Goal: Task Accomplishment & Management: Manage account settings

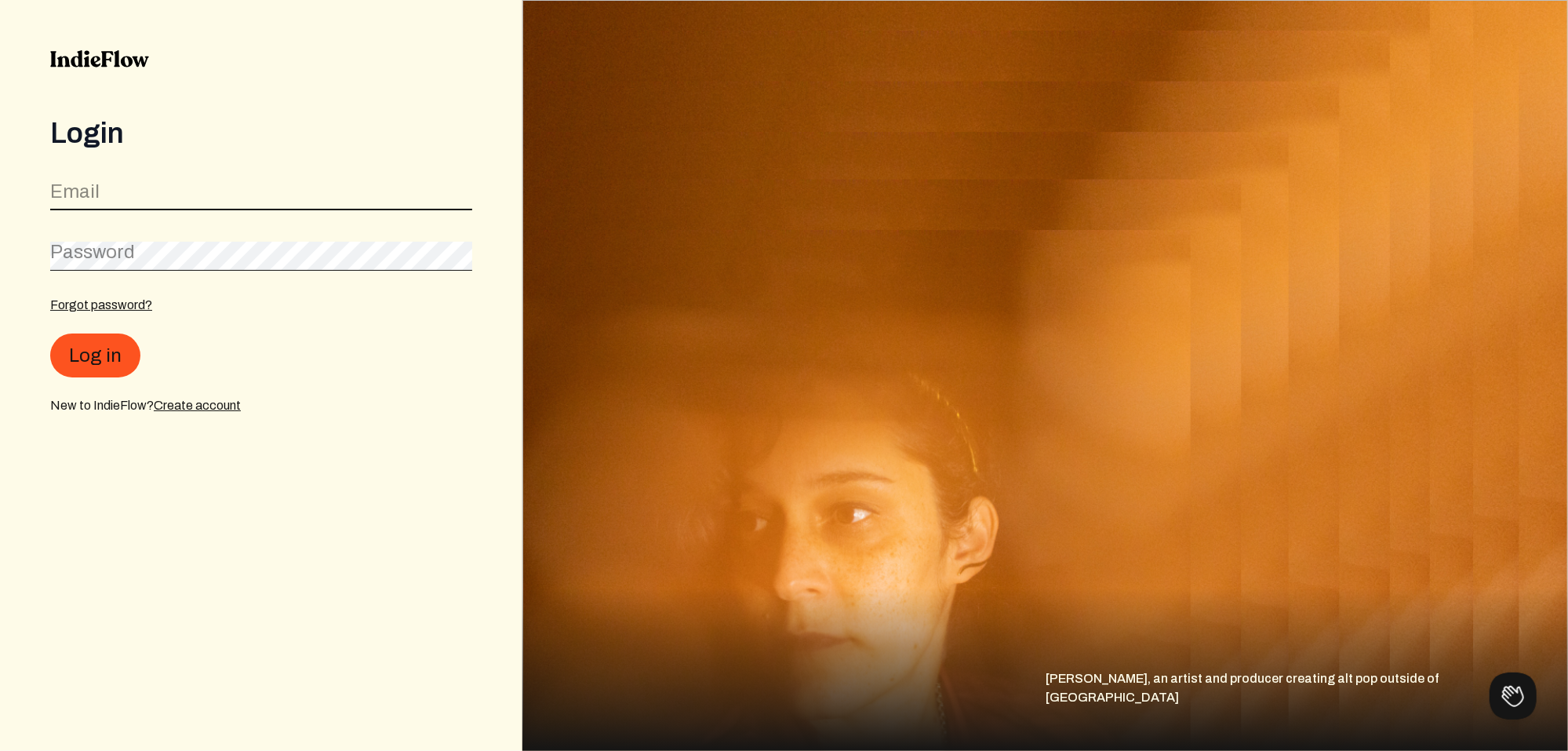
click at [191, 188] on input "email" at bounding box center [260, 196] width 422 height 30
type input "[EMAIL_ADDRESS][DOMAIN_NAME]"
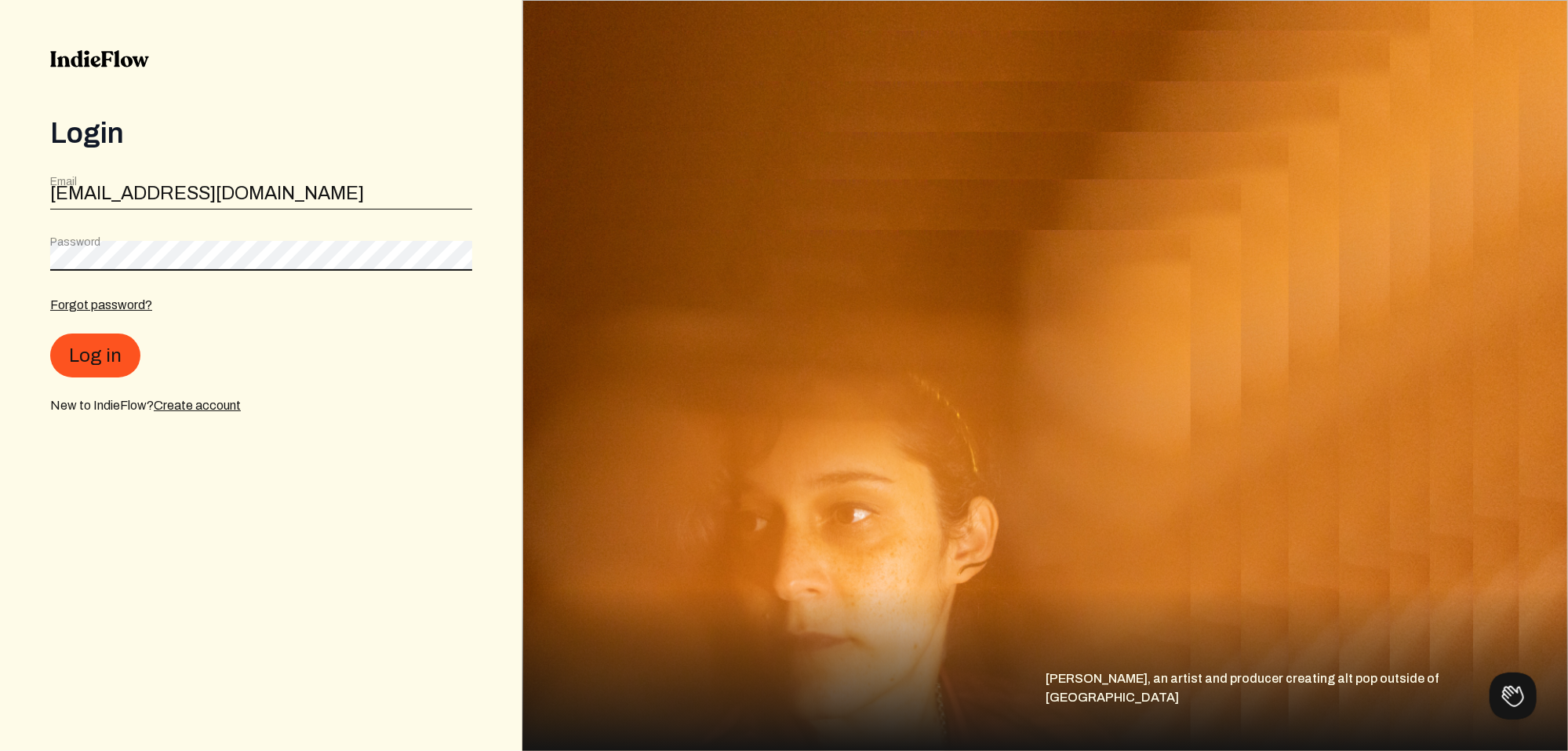
click at [50, 334] on button "Log in" at bounding box center [95, 355] width 90 height 44
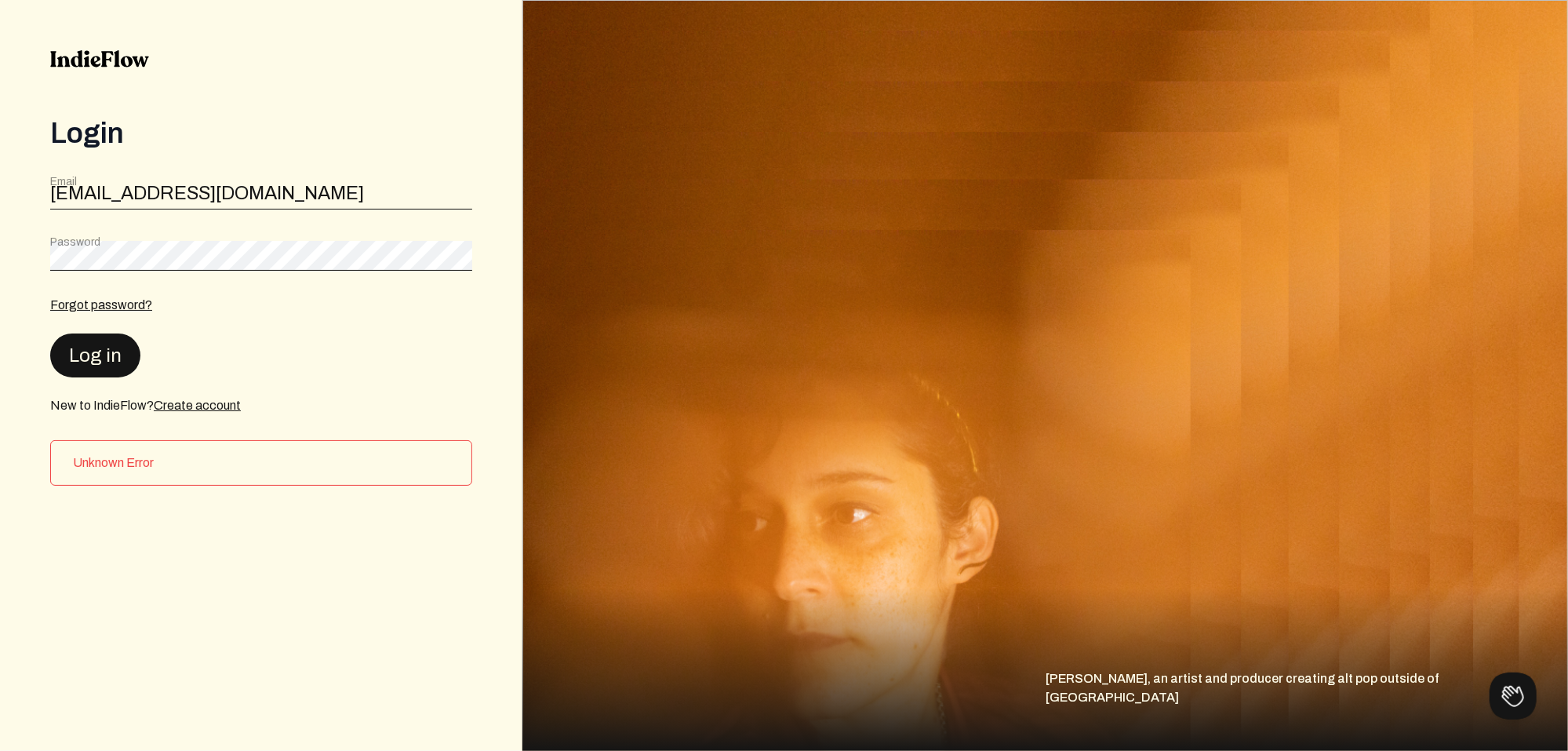
click at [106, 349] on button "Log in" at bounding box center [95, 355] width 90 height 44
click at [25, 254] on div "Login Email music@joellesahar.com Password Forgot password? Log in New to Indie…" at bounding box center [261, 375] width 523 height 751
click at [50, 334] on button "Log in" at bounding box center [95, 355] width 90 height 44
click at [16, 247] on div "Login Email music@joellesahar.com Password Forgot password? Log in New to Indie…" at bounding box center [261, 375] width 523 height 751
click at [50, 334] on button "Log in" at bounding box center [95, 355] width 90 height 44
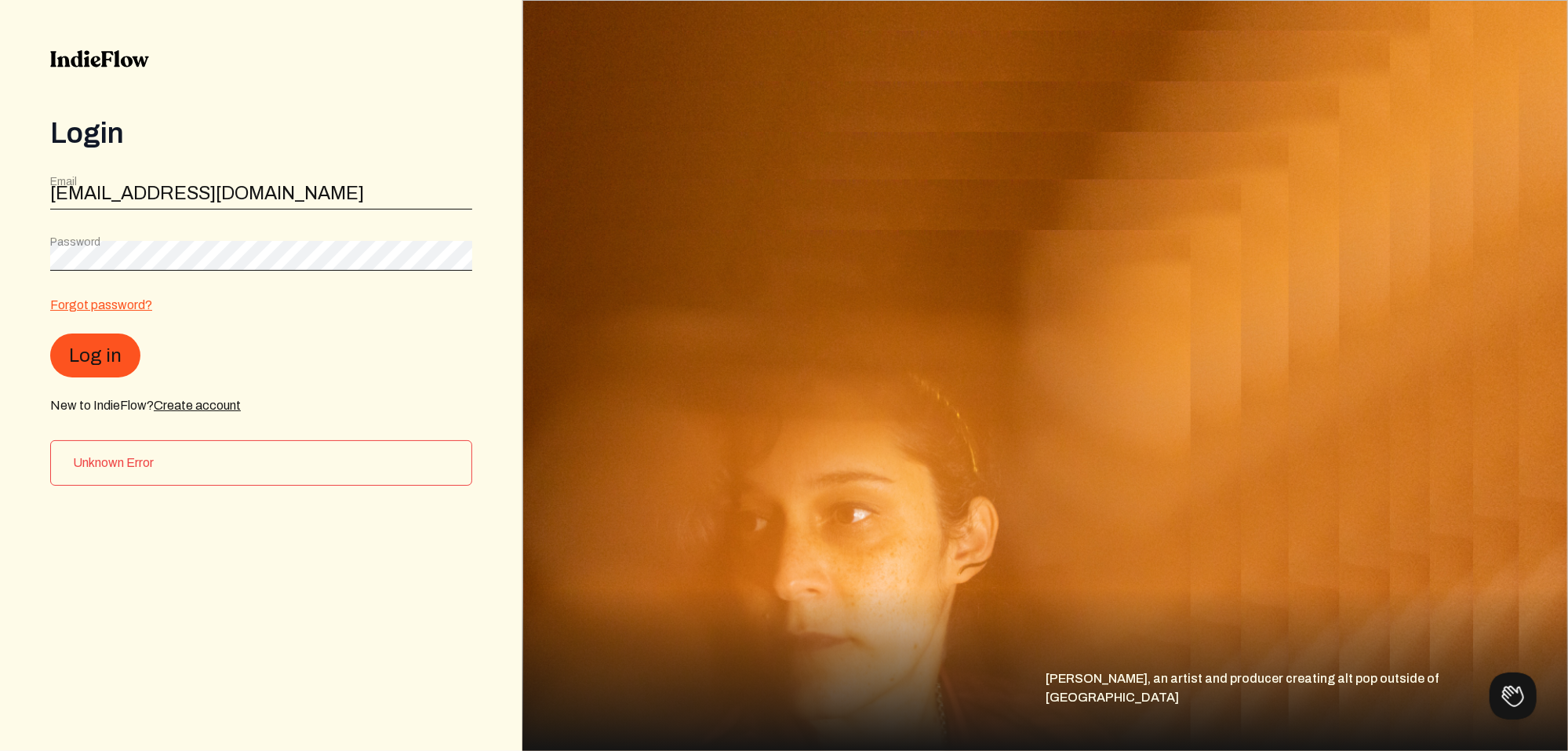
click at [74, 307] on link "Forgot password?" at bounding box center [101, 305] width 102 height 13
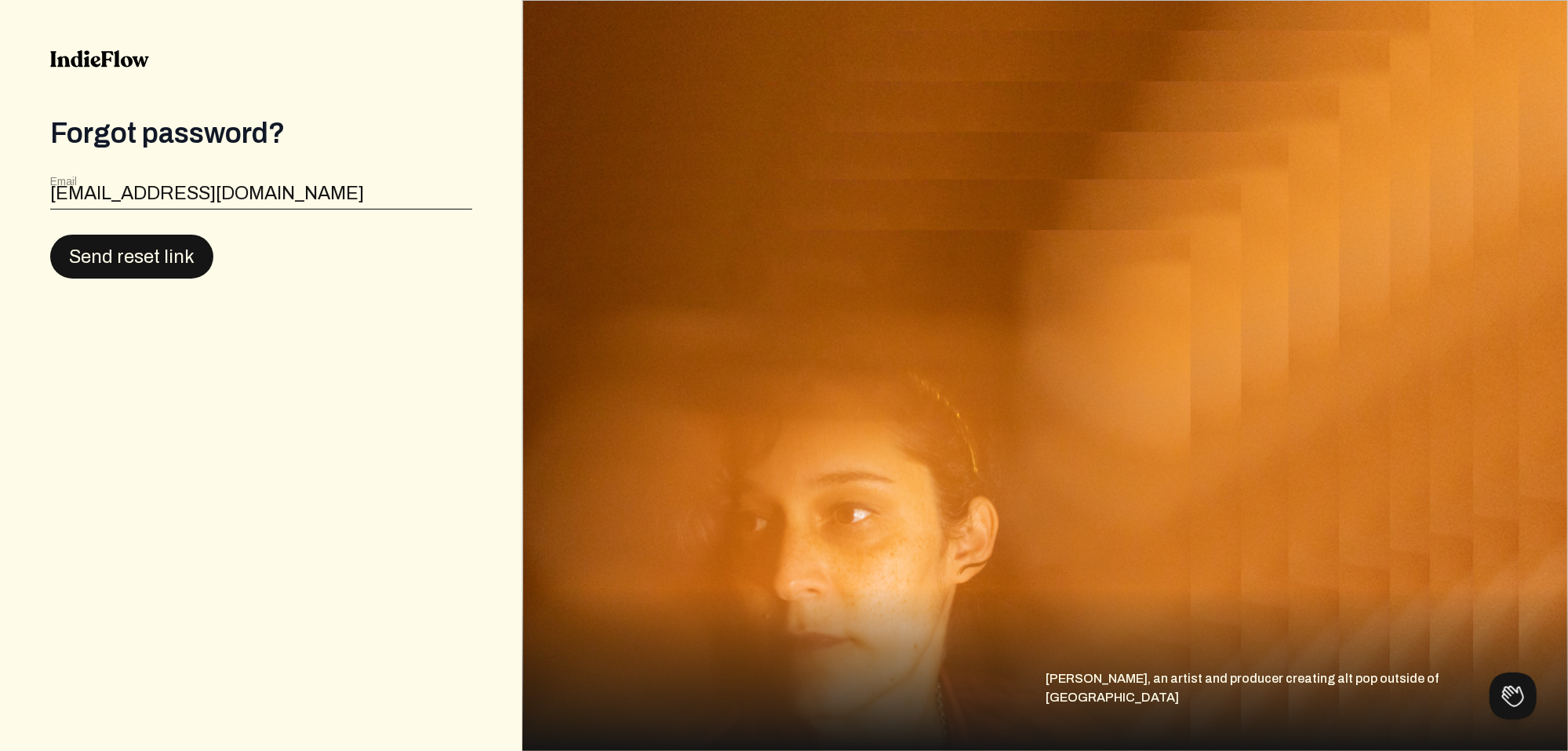
click at [119, 256] on button "Send reset link" at bounding box center [132, 257] width 164 height 44
click at [170, 258] on button "Send reset link" at bounding box center [132, 257] width 164 height 44
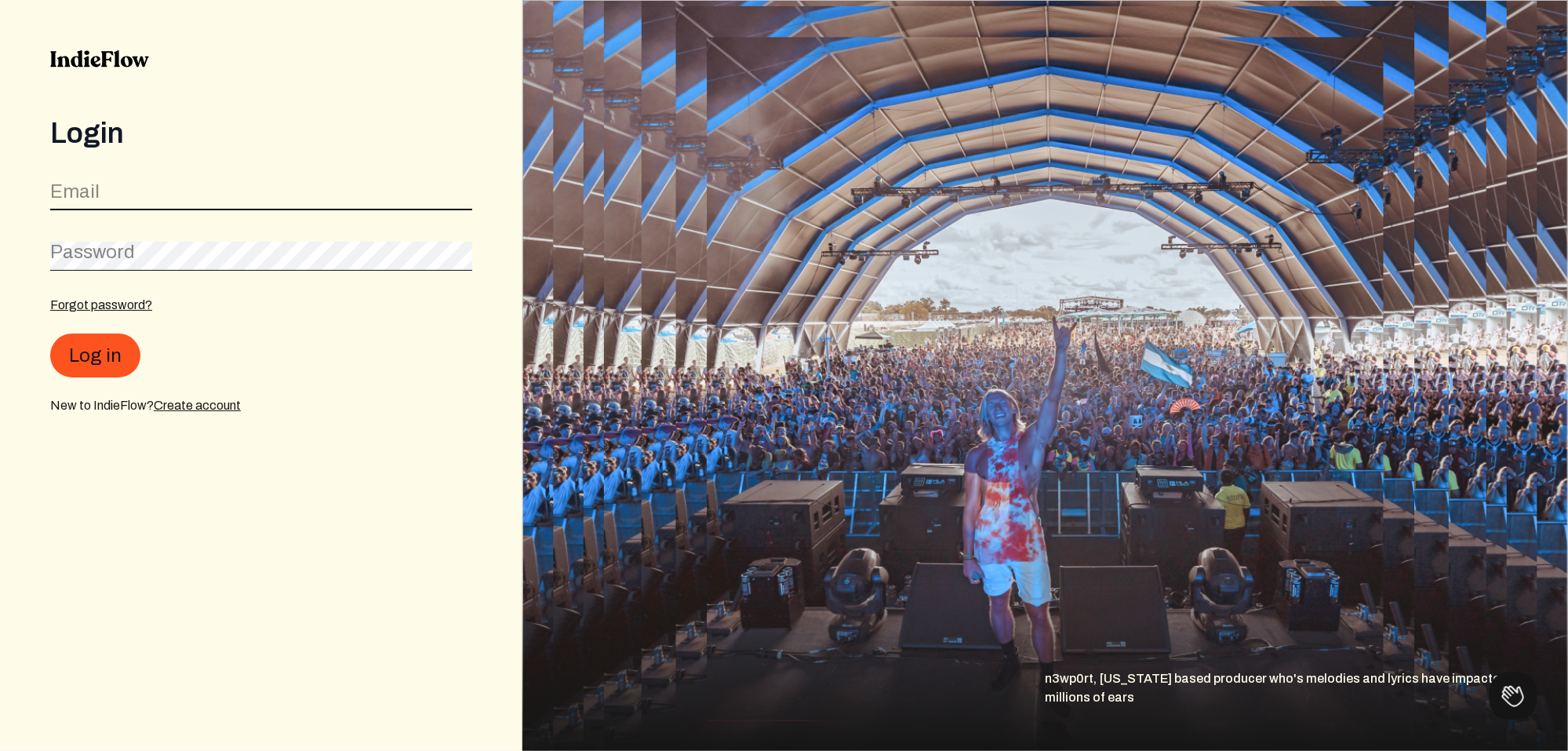
click at [159, 196] on input "email" at bounding box center [260, 196] width 422 height 30
type input "[EMAIL_ADDRESS][DOMAIN_NAME]"
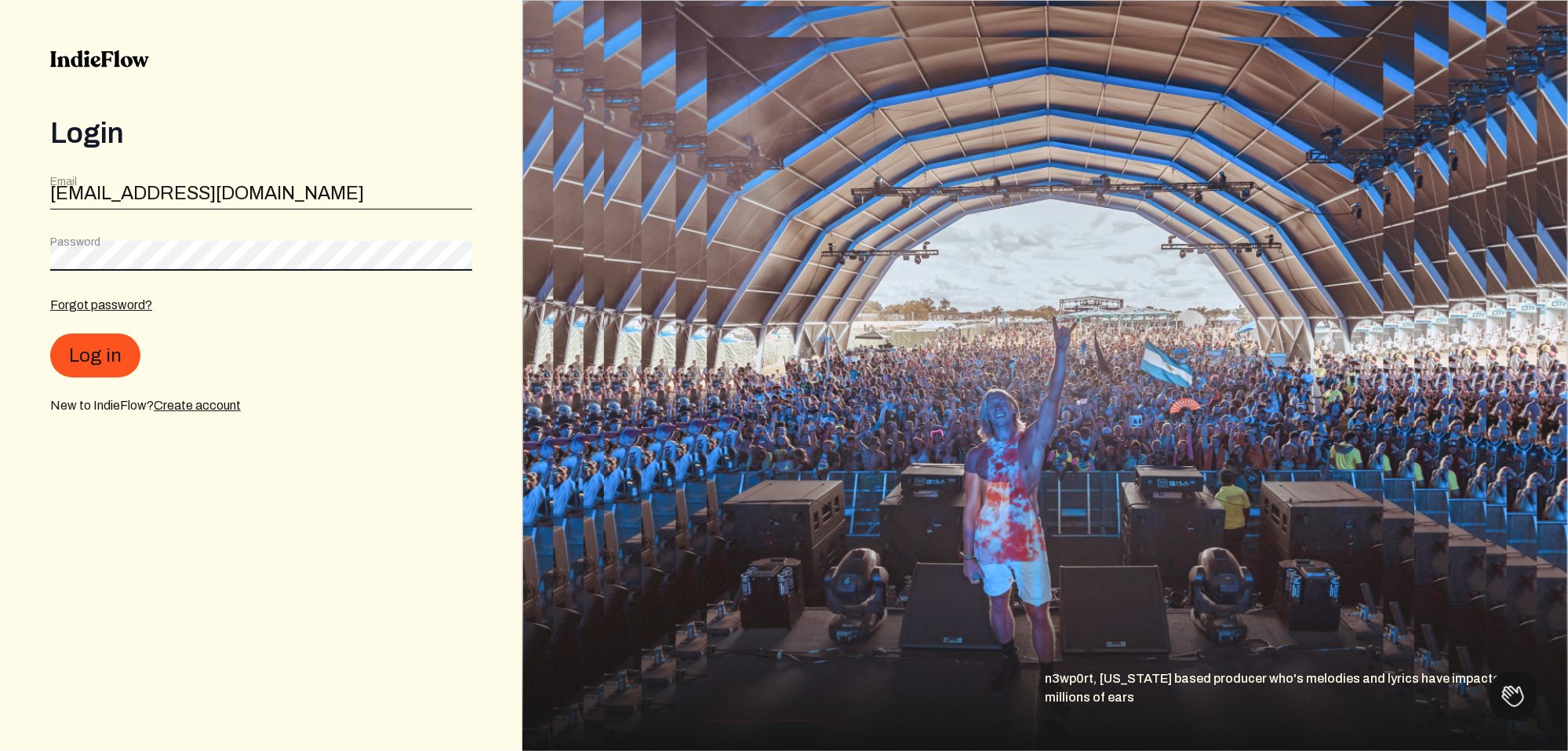
click at [50, 334] on button "Log in" at bounding box center [95, 355] width 90 height 44
